Goal: Task Accomplishment & Management: Use online tool/utility

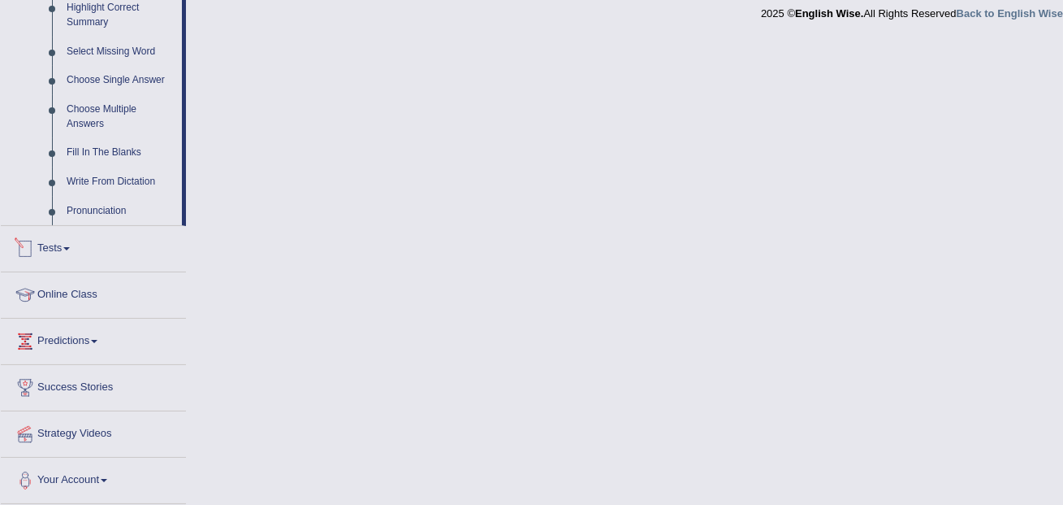
click at [59, 259] on link "Tests" at bounding box center [93, 246] width 185 height 41
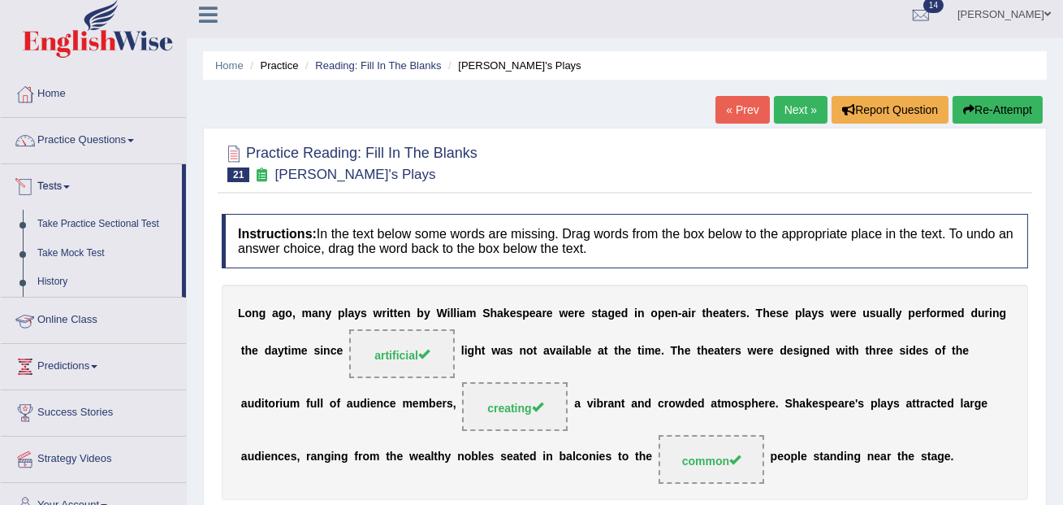
scroll to position [12, 0]
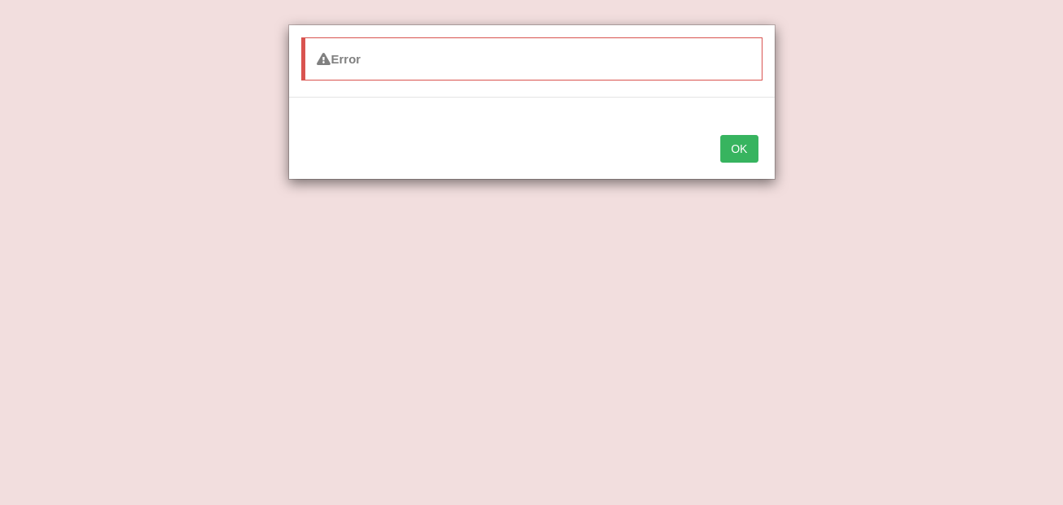
click at [88, 219] on div "Error OK" at bounding box center [531, 252] width 1063 height 505
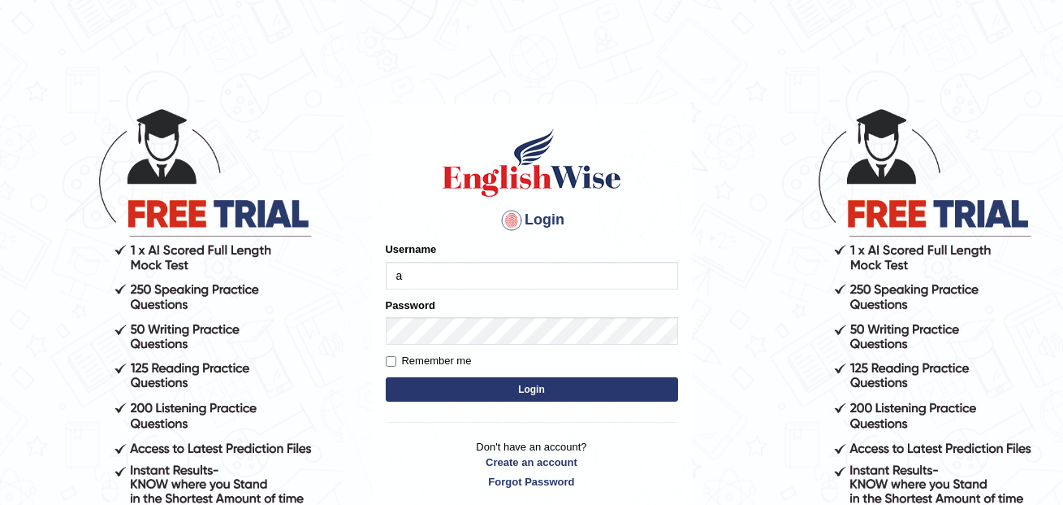
type input "annifred_parramatta"
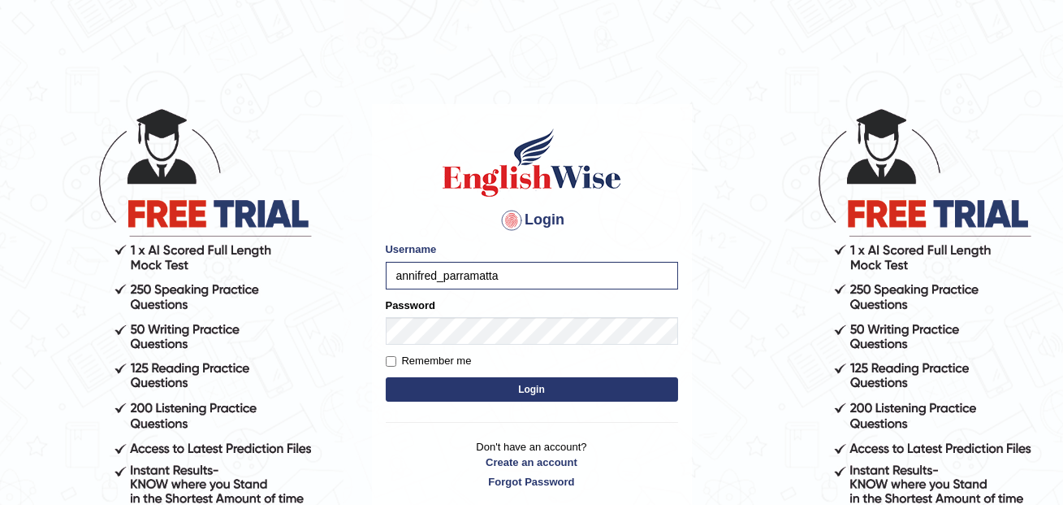
click at [541, 391] on button "Login" at bounding box center [532, 389] width 292 height 24
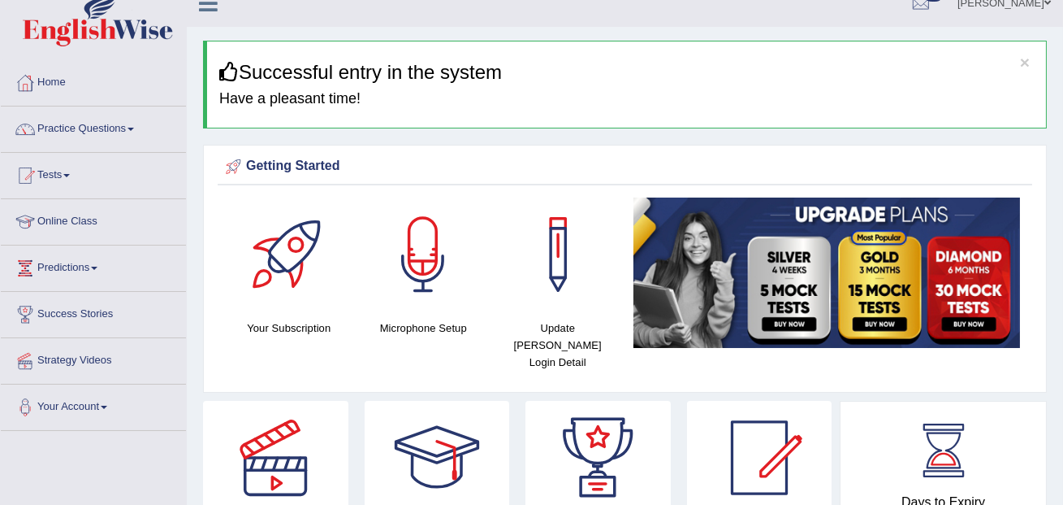
scroll to position [41, 0]
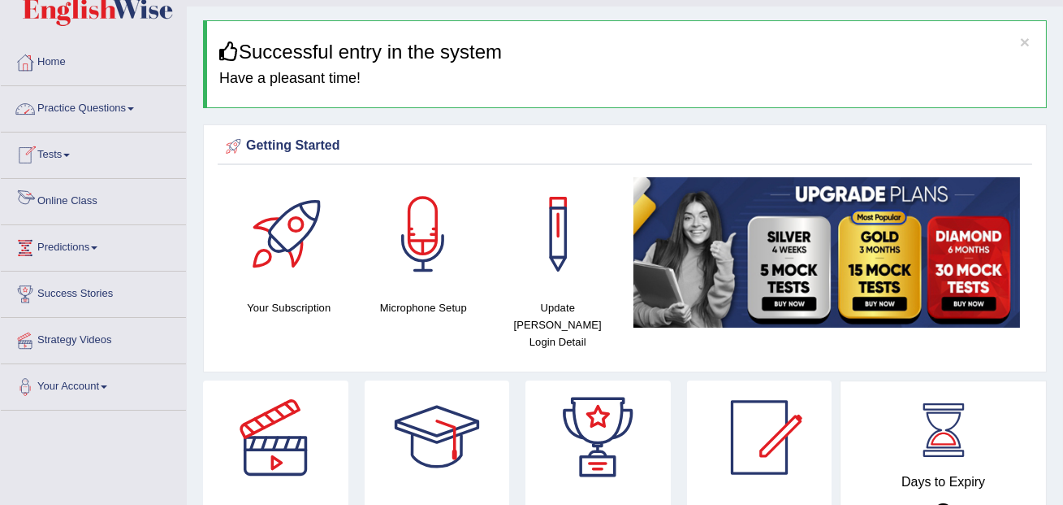
click at [70, 158] on link "Tests" at bounding box center [93, 152] width 185 height 41
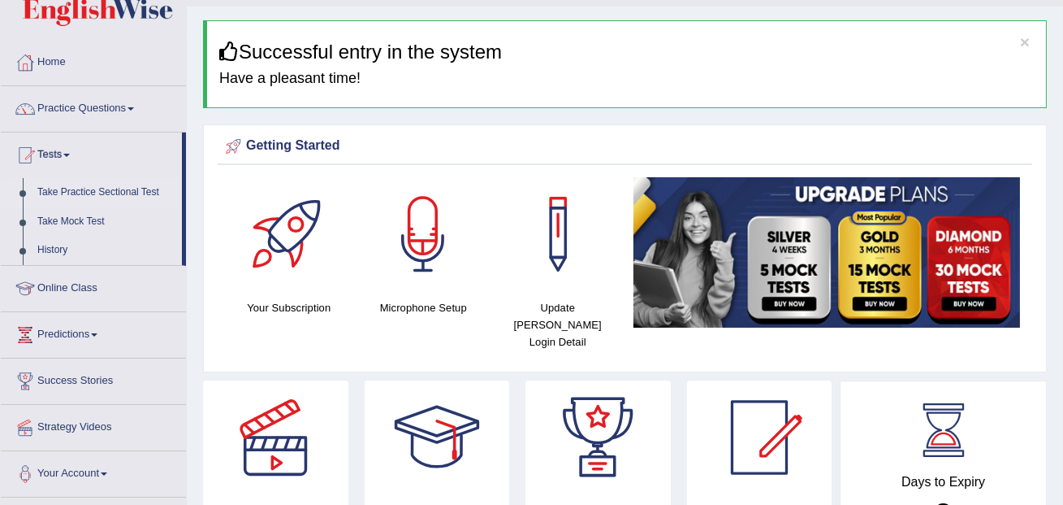
click at [92, 191] on link "Take Practice Sectional Test" at bounding box center [106, 192] width 152 height 29
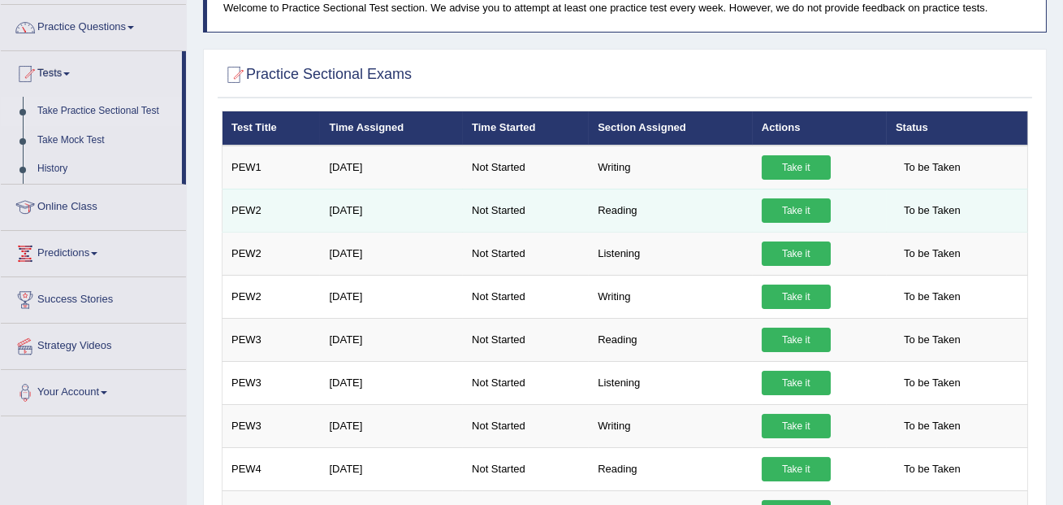
scroll to position [120, 0]
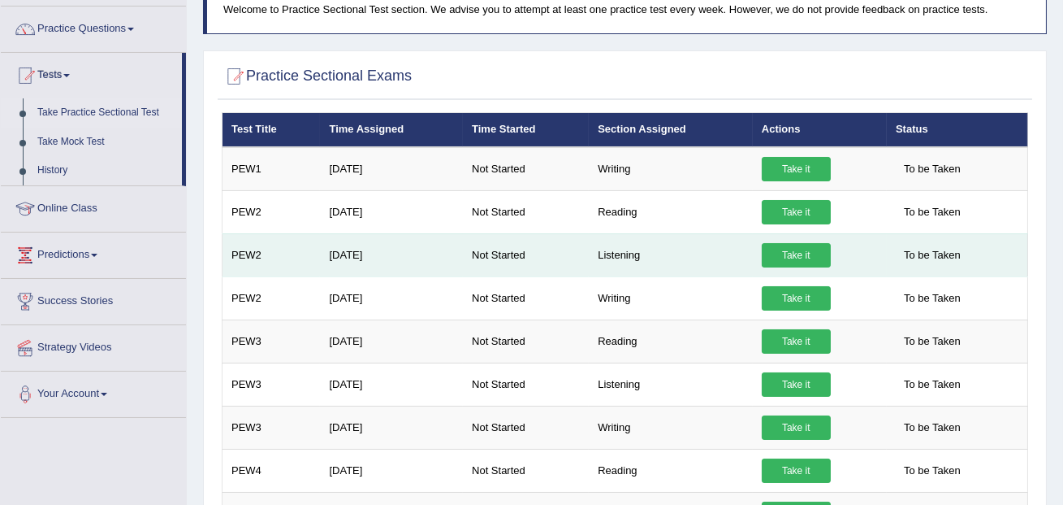
click at [803, 254] on link "Take it" at bounding box center [796, 255] width 69 height 24
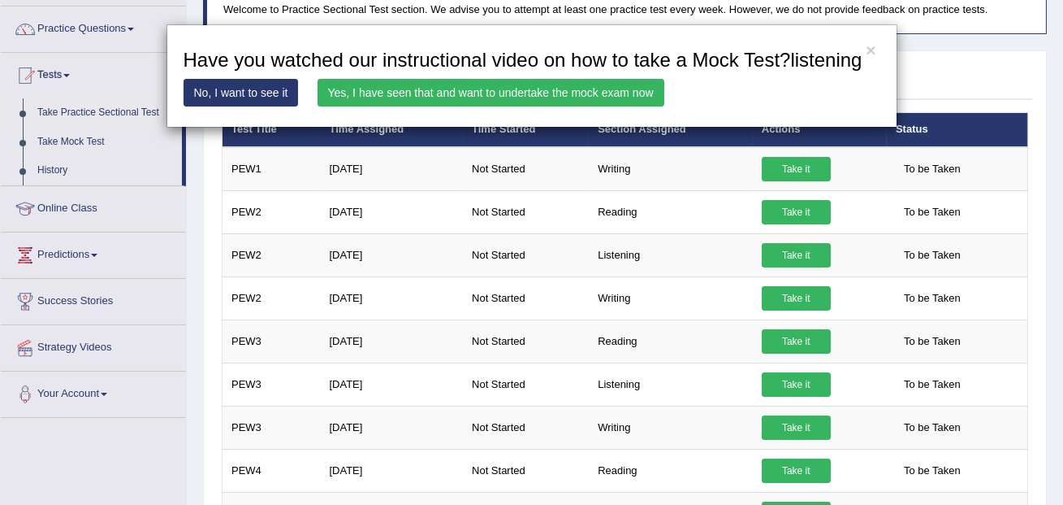
click at [553, 106] on link "Yes, I have seen that and want to undertake the mock exam now" at bounding box center [491, 93] width 347 height 28
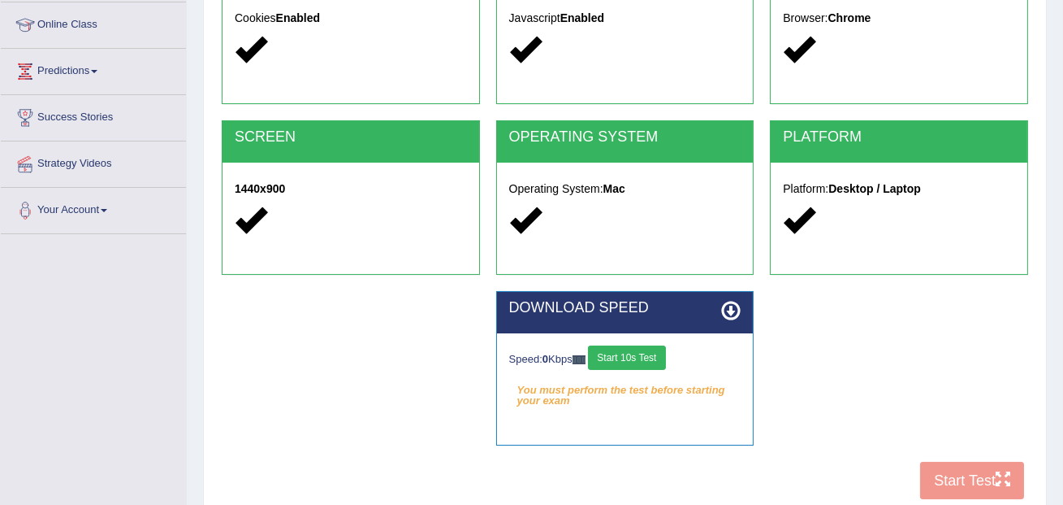
scroll to position [349, 0]
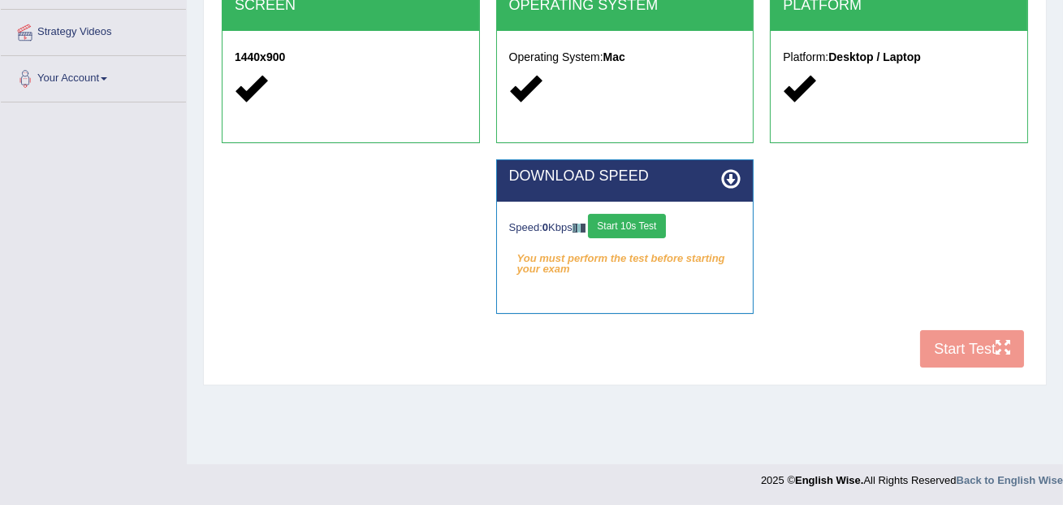
click at [647, 223] on button "Start 10s Test" at bounding box center [626, 226] width 77 height 24
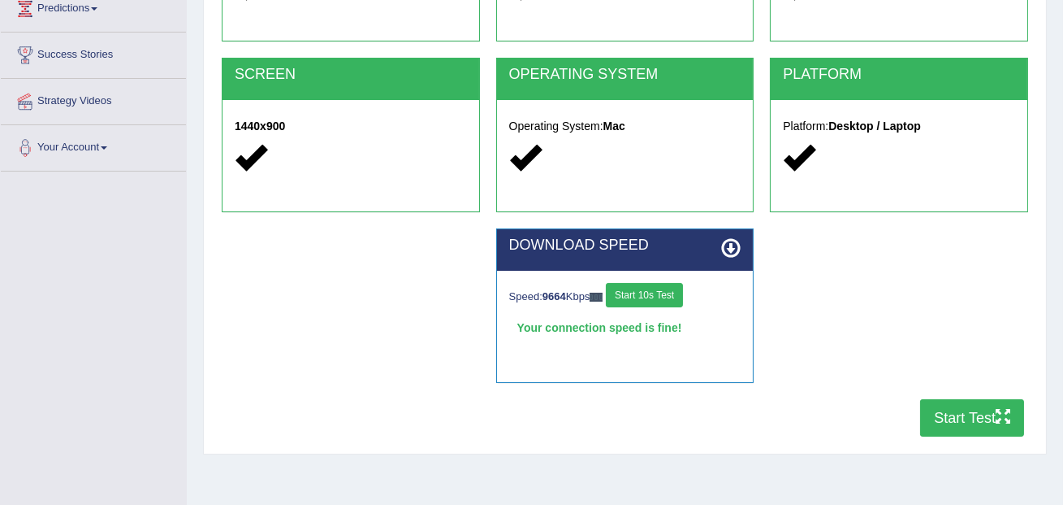
scroll to position [278, 0]
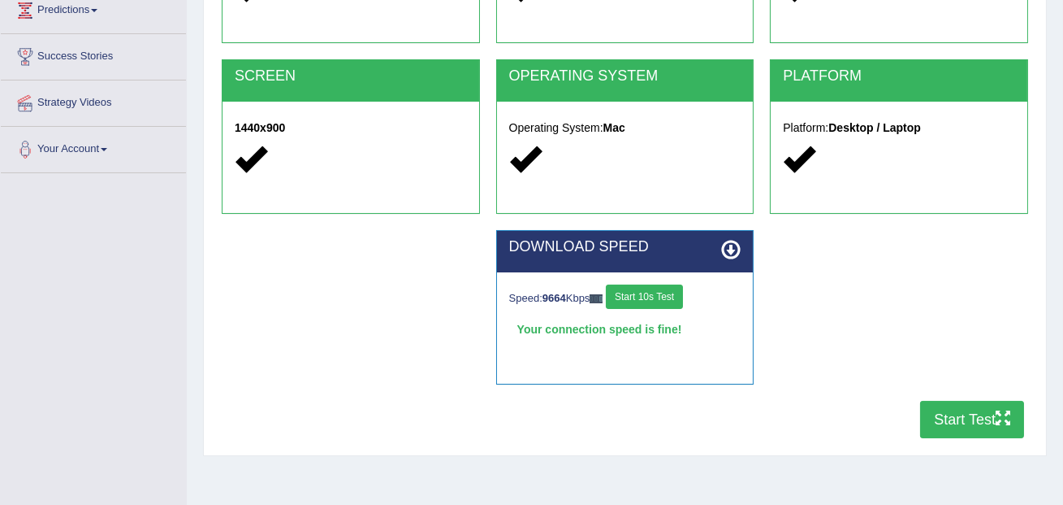
click at [650, 299] on button "Start 10s Test" at bounding box center [644, 296] width 77 height 24
click at [954, 430] on button "Start Test" at bounding box center [972, 419] width 104 height 37
